Goal: Task Accomplishment & Management: Use online tool/utility

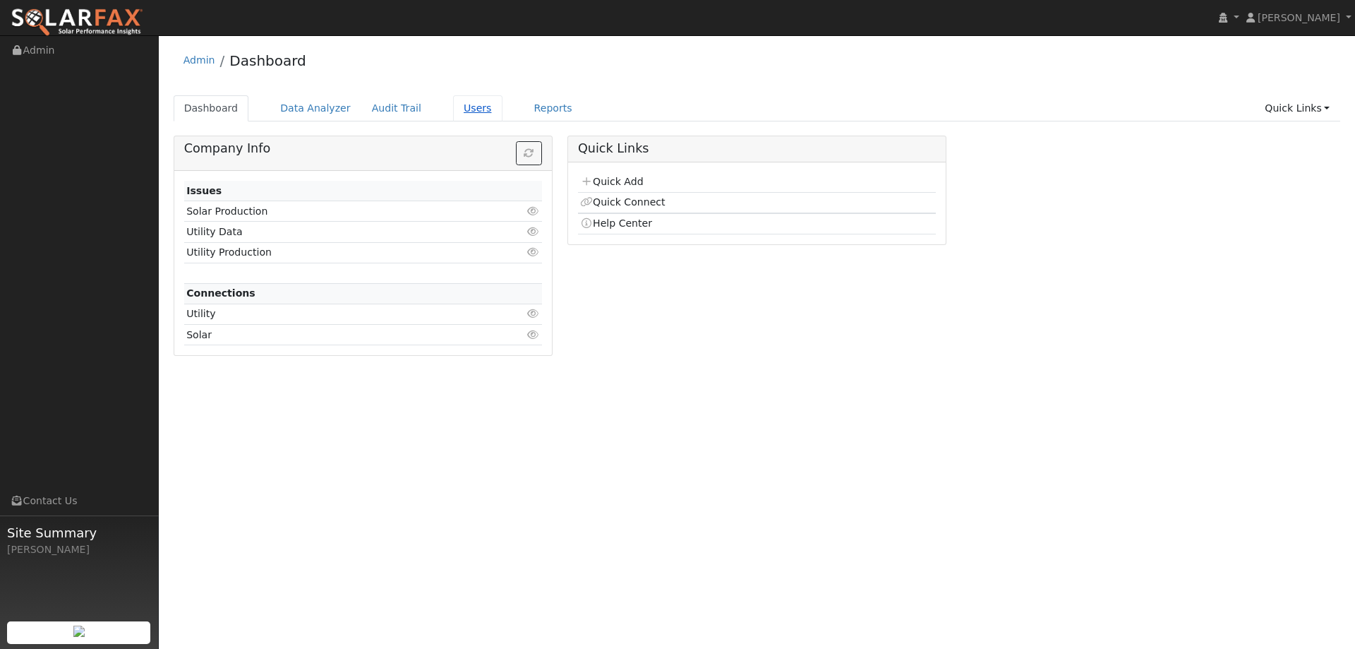
click at [472, 111] on link "Users" at bounding box center [477, 108] width 49 height 26
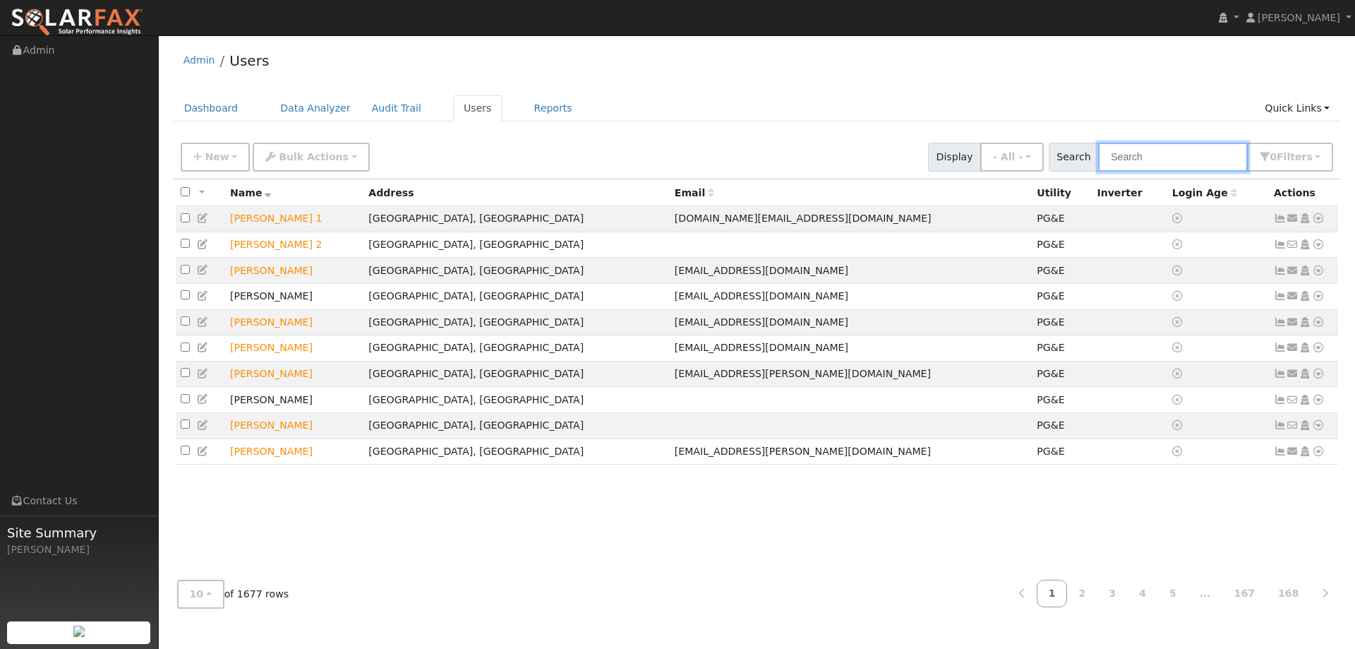
click at [1141, 152] on input "text" at bounding box center [1173, 157] width 150 height 29
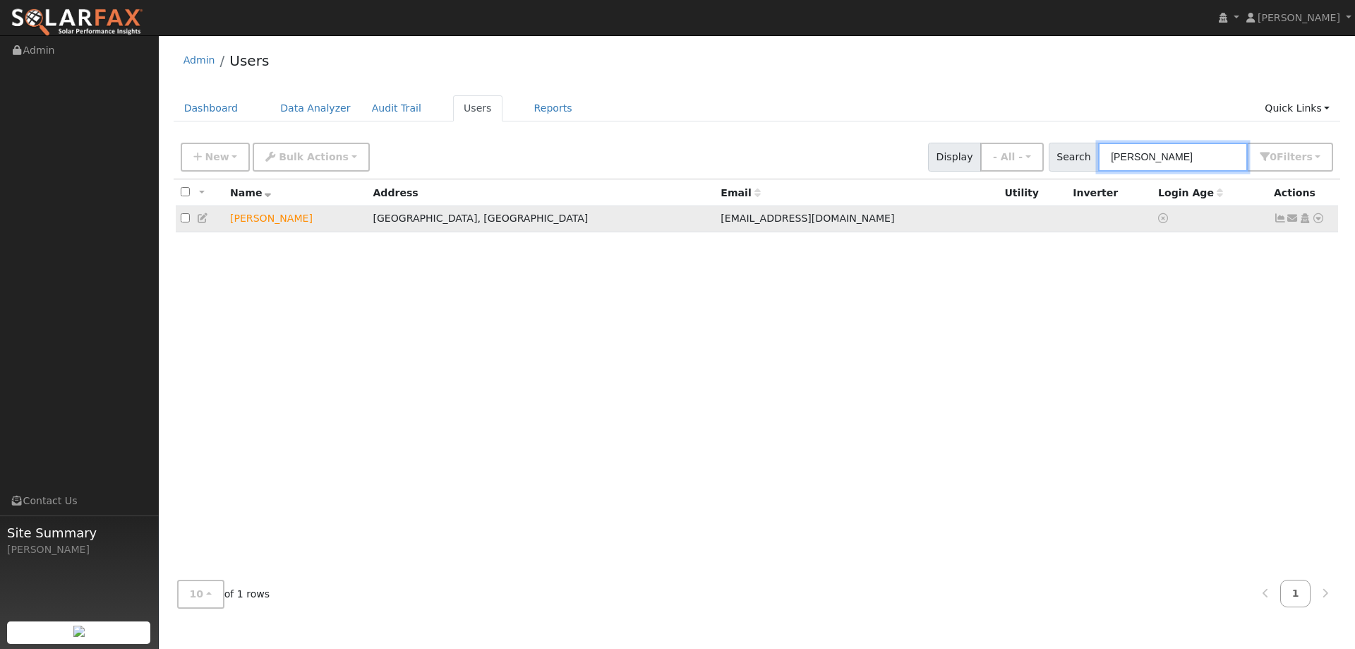
type input "Alice Smith"
click at [1323, 221] on icon at bounding box center [1318, 218] width 13 height 10
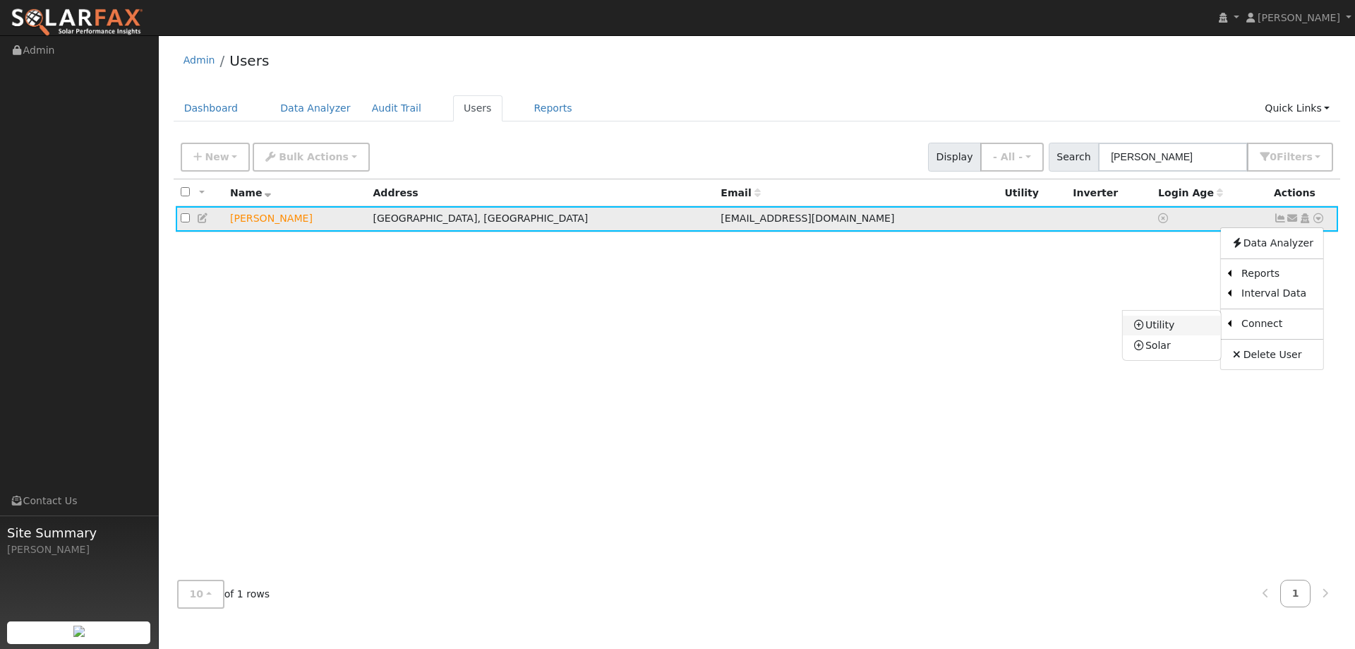
click at [1201, 323] on link "Utility" at bounding box center [1172, 326] width 98 height 20
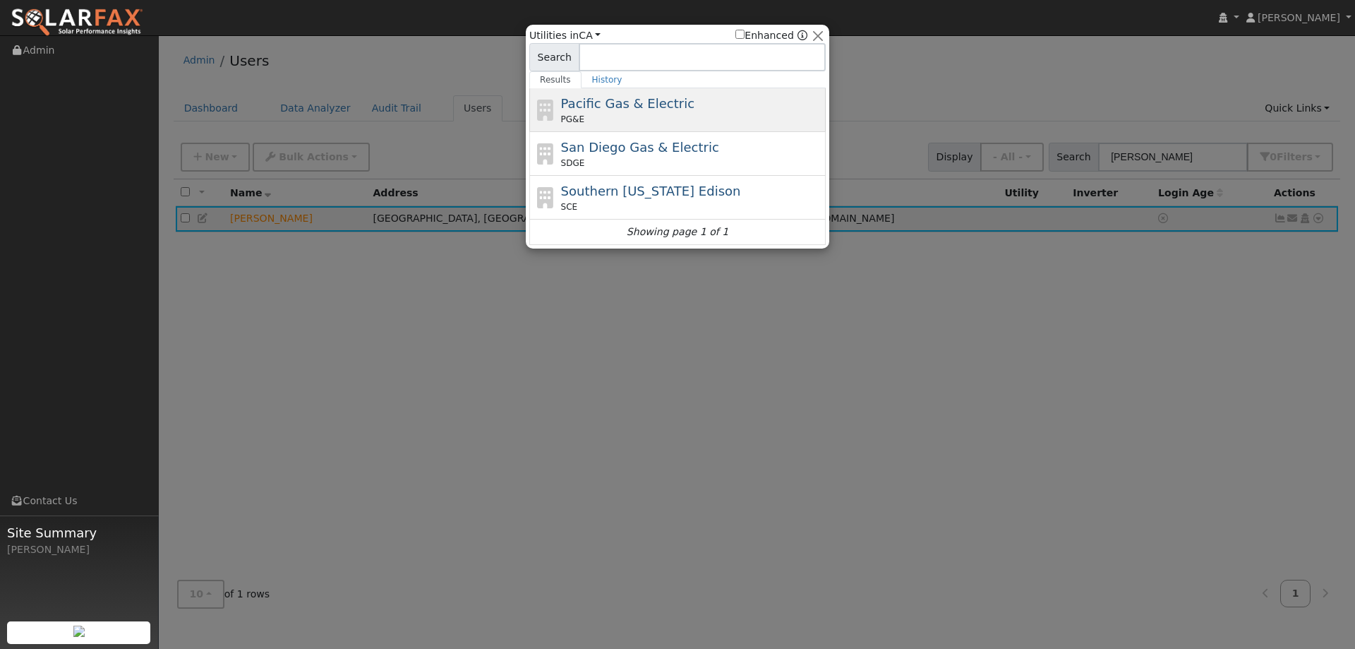
click at [655, 122] on div "PG&E" at bounding box center [692, 119] width 262 height 13
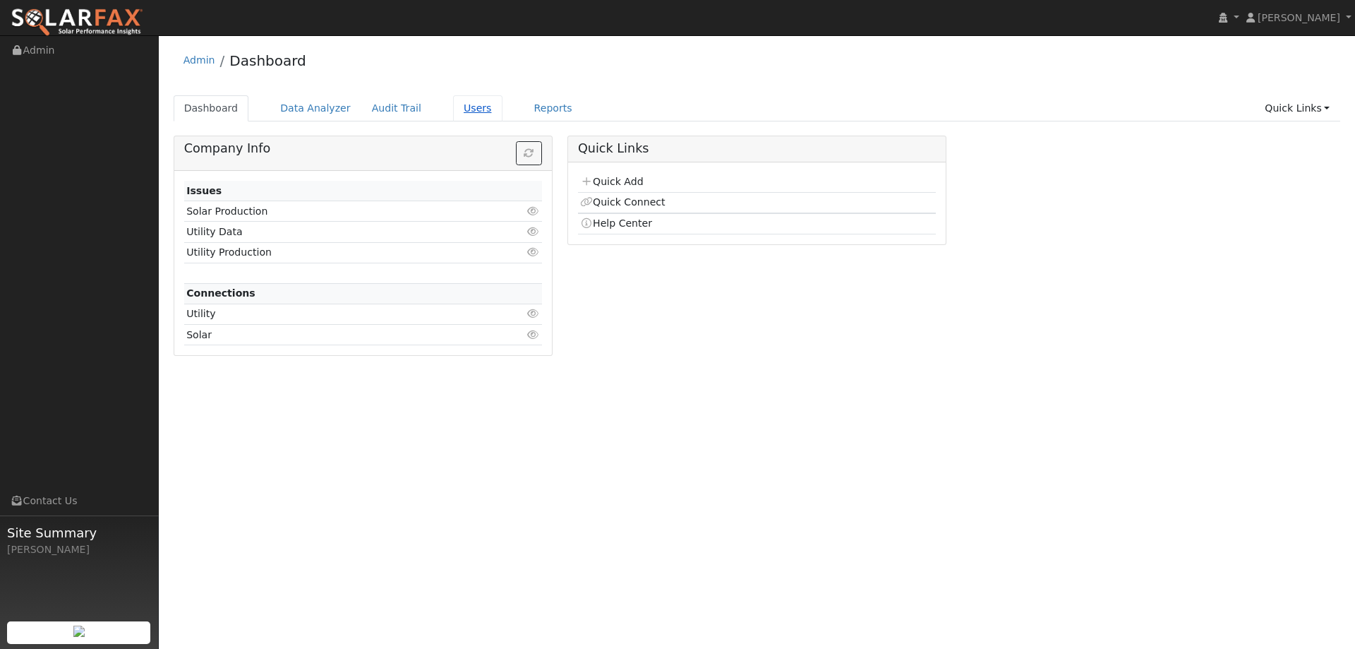
click at [453, 118] on link "Users" at bounding box center [477, 108] width 49 height 26
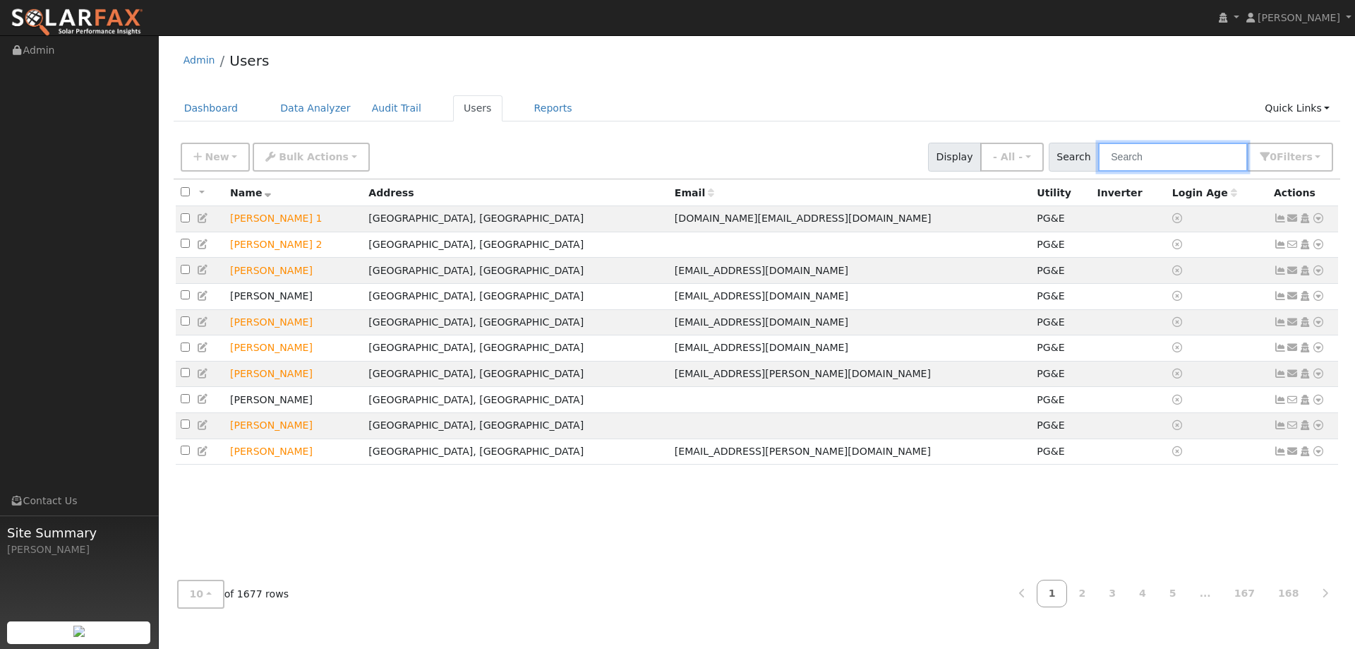
click at [1179, 152] on input "text" at bounding box center [1173, 157] width 150 height 29
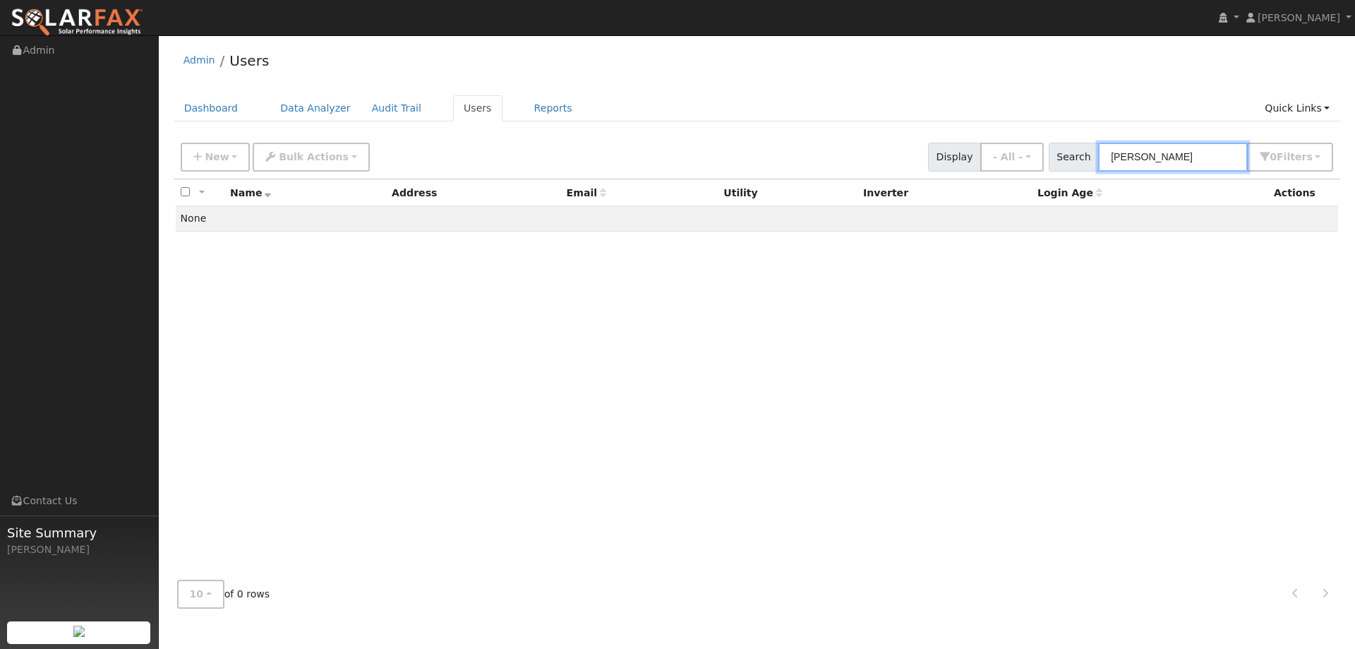
click at [1125, 162] on input "Aice SMith" at bounding box center [1173, 157] width 150 height 29
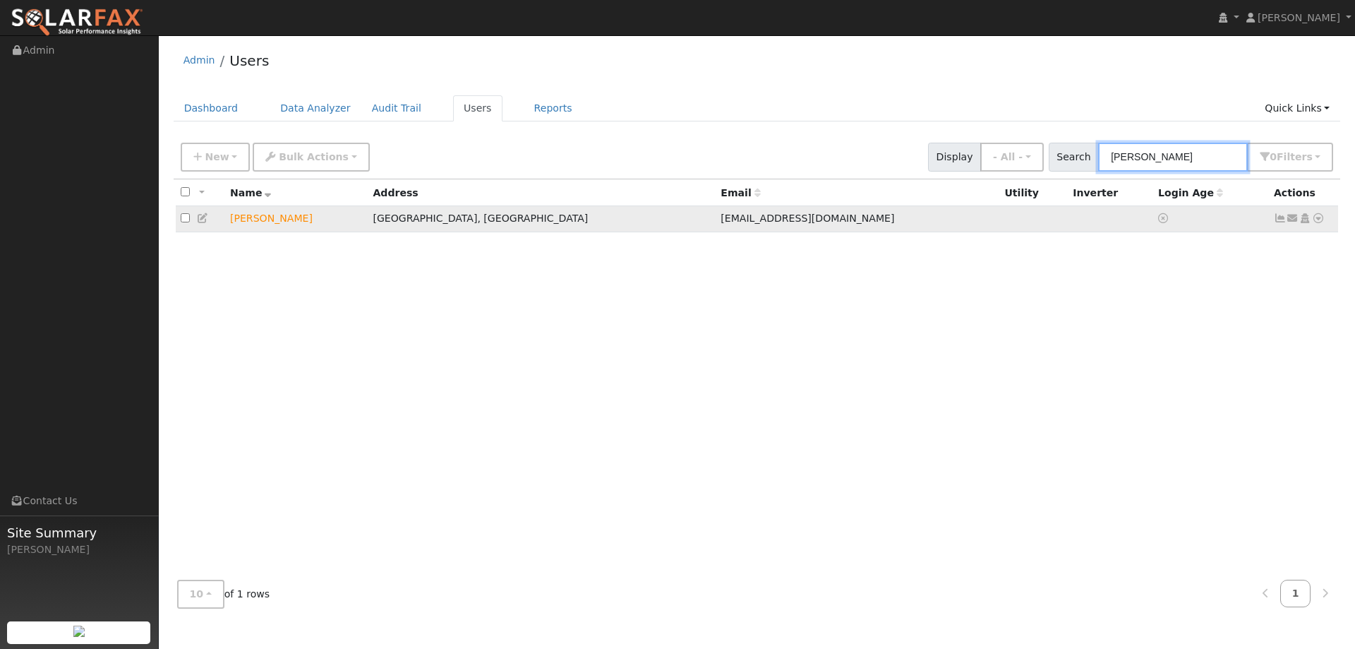
type input "Alice SMith"
click at [1317, 217] on icon at bounding box center [1318, 218] width 13 height 10
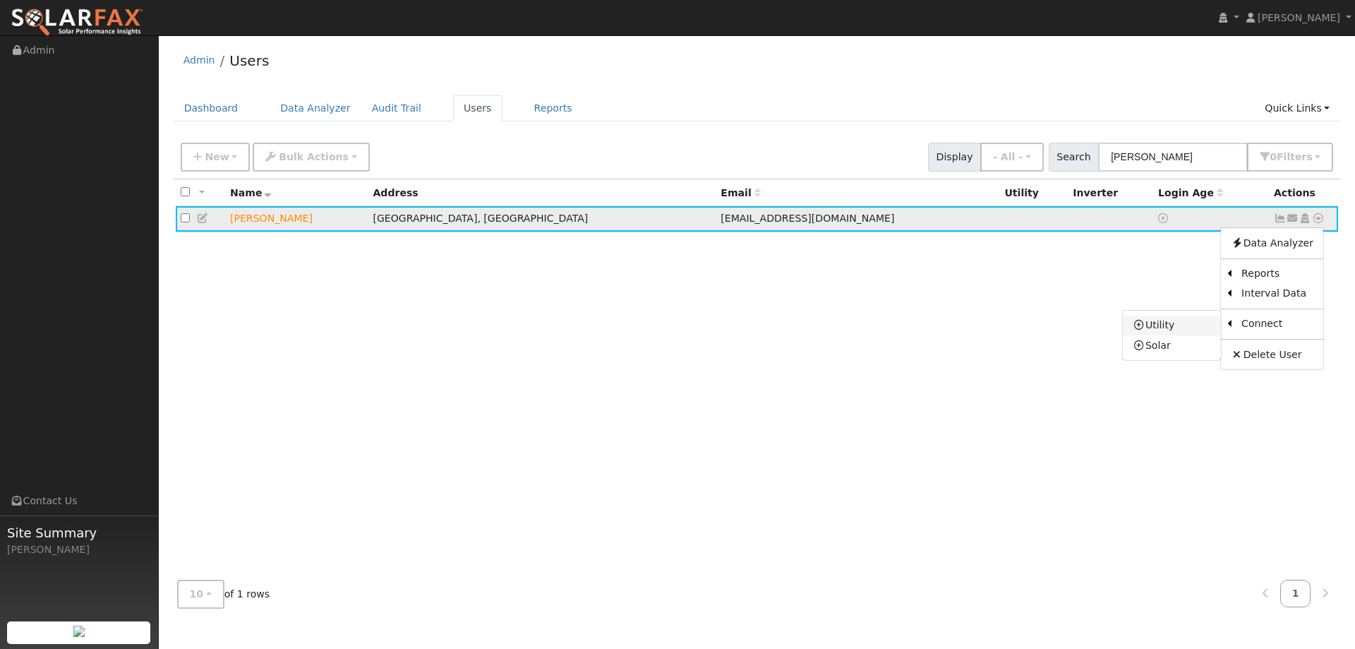
click at [1197, 327] on link "Utility" at bounding box center [1172, 326] width 98 height 20
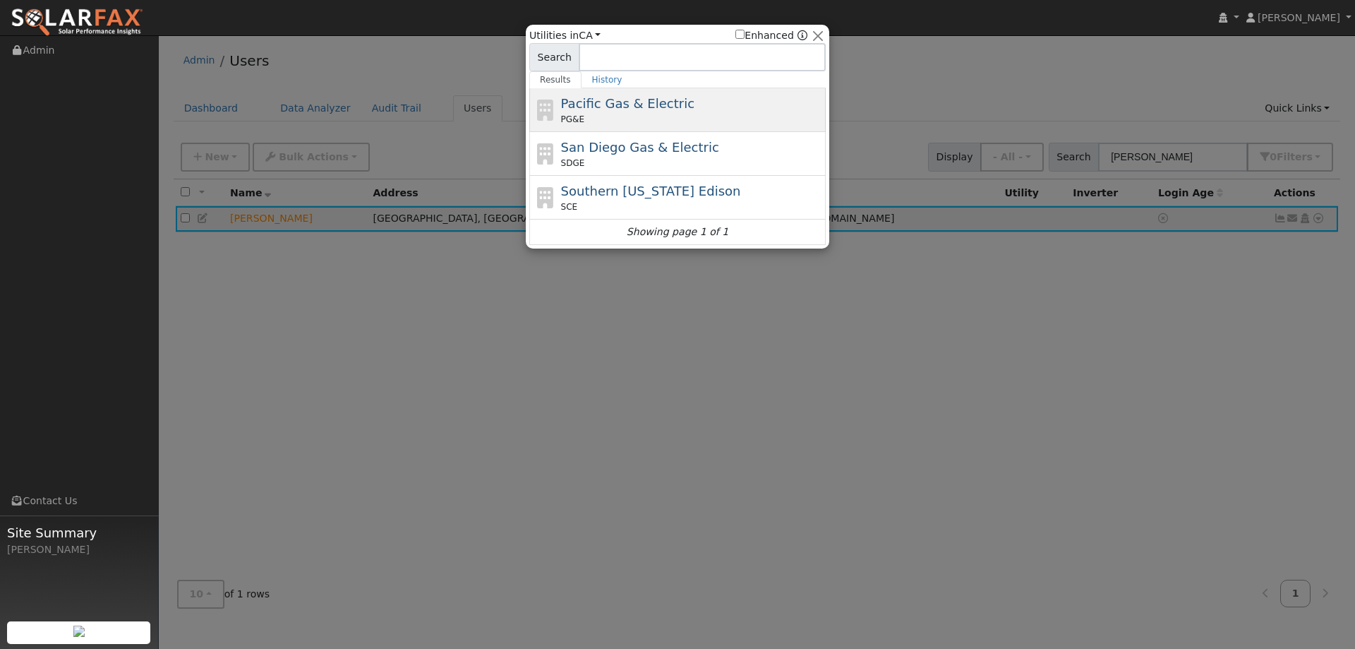
click at [801, 126] on div "Pacific Gas & Electric PG&E" at bounding box center [677, 110] width 296 height 44
